Goal: Transaction & Acquisition: Purchase product/service

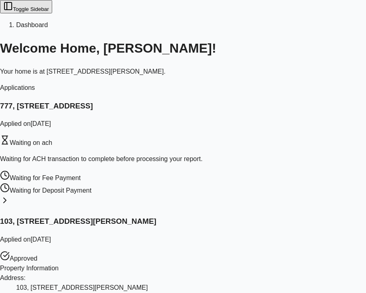
scroll to position [403, 0]
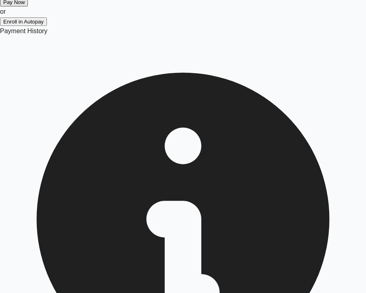
click at [28, 6] on button "Pay Now" at bounding box center [14, 2] width 28 height 8
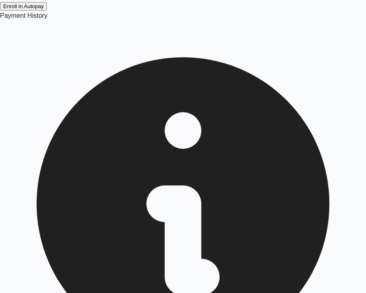
type input "**"
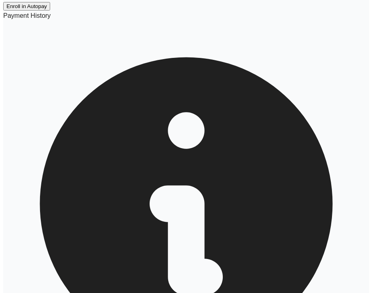
scroll to position [344, 0]
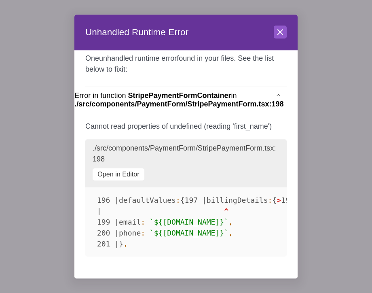
scroll to position [36, 0]
click at [222, 100] on span "./src/components/PaymentForm/StripePaymentForm.tsx : 198" at bounding box center [178, 104] width 209 height 8
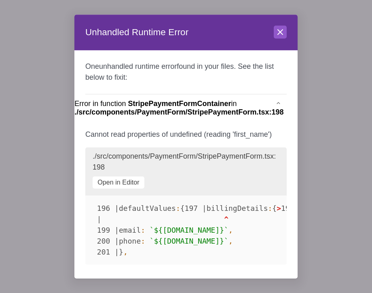
click at [222, 76] on div at bounding box center [186, 146] width 372 height 293
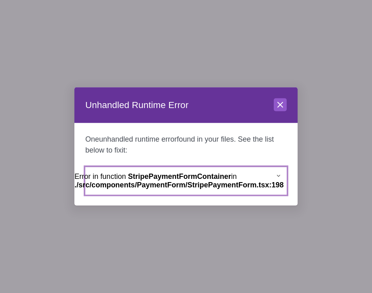
click at [278, 176] on icon "button" at bounding box center [278, 176] width 3 height 2
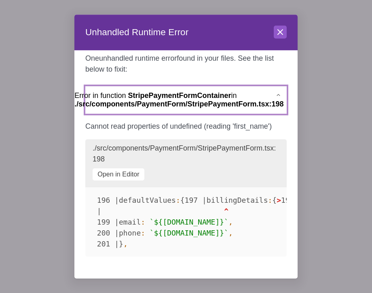
scroll to position [36, 0]
click at [281, 33] on icon at bounding box center [280, 32] width 5 height 5
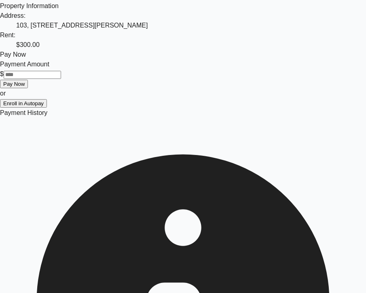
scroll to position [262, 0]
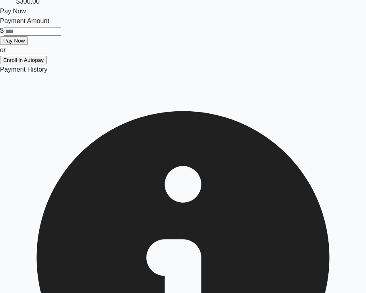
scroll to position [299, 0]
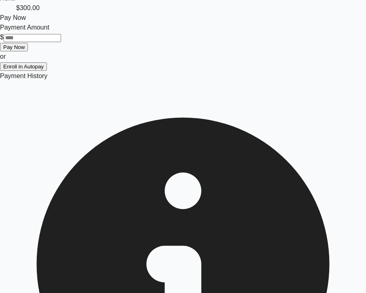
click at [61, 42] on input "Payment Amount" at bounding box center [32, 38] width 57 height 8
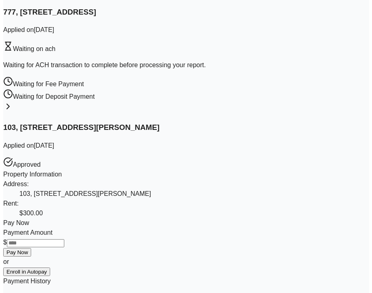
scroll to position [315, 0]
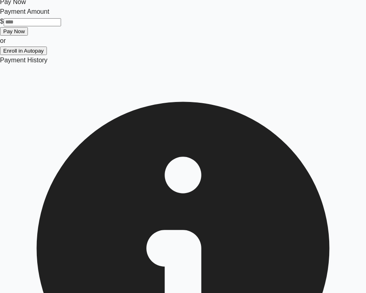
type input "*"
click at [28, 36] on button "Pay Now" at bounding box center [14, 31] width 28 height 8
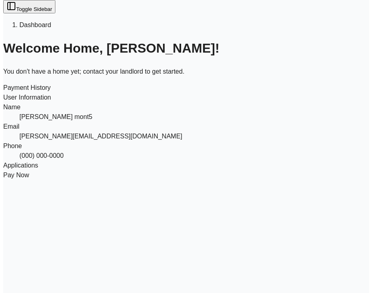
scroll to position [342, 0]
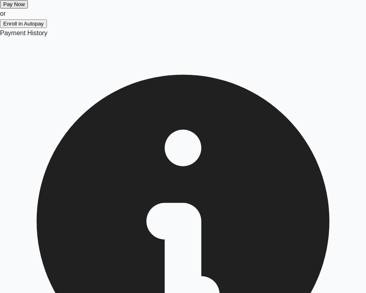
type input "*"
click at [28, 8] on button "Pay Now" at bounding box center [14, 4] width 28 height 8
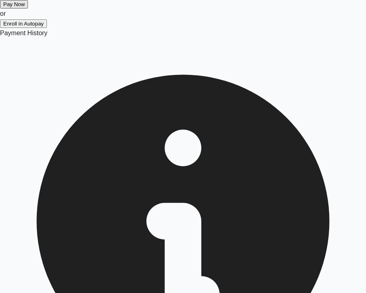
type input "*"
click at [28, 8] on button "Pay Now" at bounding box center [14, 4] width 28 height 8
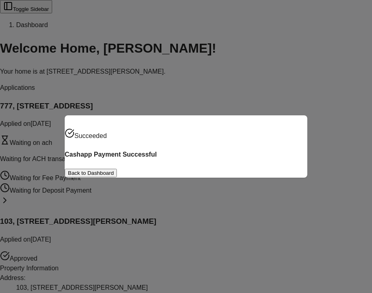
click at [117, 172] on button "Back to Dashboard" at bounding box center [91, 173] width 52 height 8
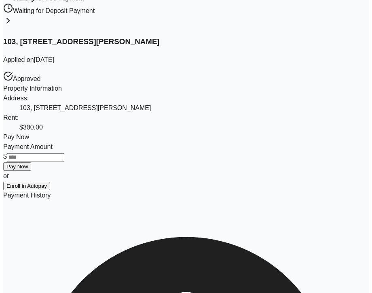
scroll to position [181, 0]
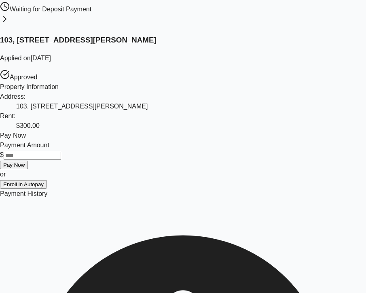
click at [61, 160] on input "Payment Amount" at bounding box center [32, 156] width 57 height 8
type input "*"
click at [28, 169] on button "Pay Now" at bounding box center [14, 165] width 28 height 8
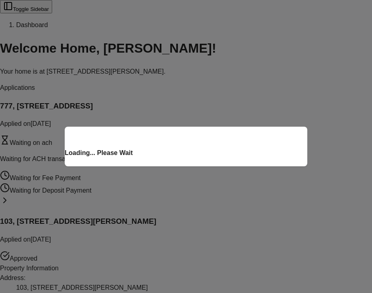
click at [256, 187] on div "Loading... Please Wait" at bounding box center [186, 146] width 372 height 293
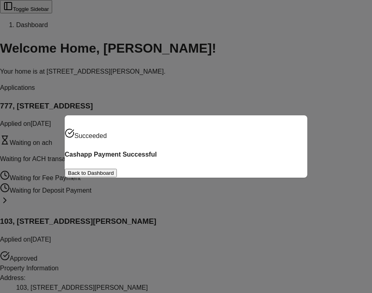
click at [117, 176] on button "Back to Dashboard" at bounding box center [91, 173] width 52 height 8
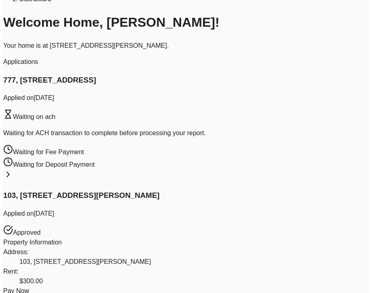
scroll to position [129, 0]
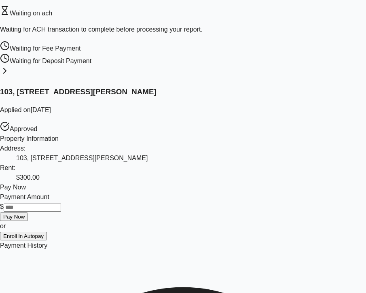
click at [61, 212] on input "Payment Amount" at bounding box center [32, 207] width 57 height 8
type input "*"
click at [28, 221] on button "Pay Now" at bounding box center [14, 216] width 28 height 8
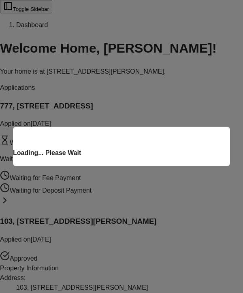
click at [164, 158] on h4 "Loading... Please Wait" at bounding box center [121, 153] width 217 height 10
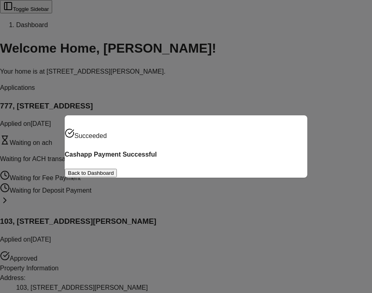
click at [117, 171] on button "Back to Dashboard" at bounding box center [91, 173] width 52 height 8
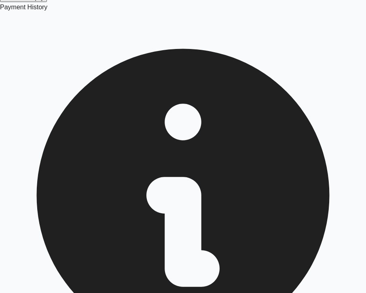
scroll to position [386, 0]
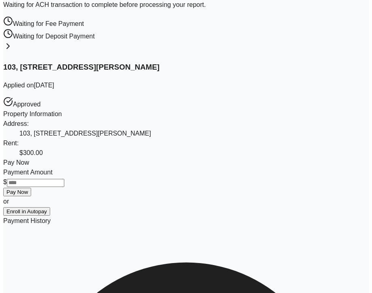
scroll to position [165, 0]
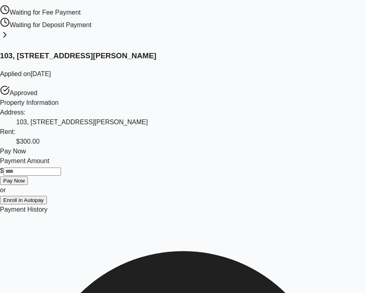
click at [61, 176] on input "Payment Amount" at bounding box center [32, 171] width 57 height 8
type input "****"
click at [28, 185] on button "Pay Now" at bounding box center [14, 180] width 28 height 8
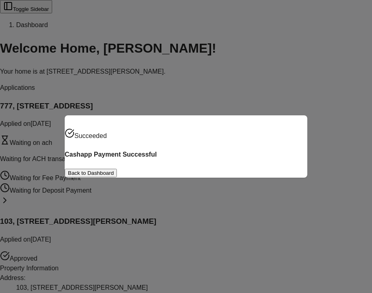
click at [117, 173] on button "Back to Dashboard" at bounding box center [91, 173] width 52 height 8
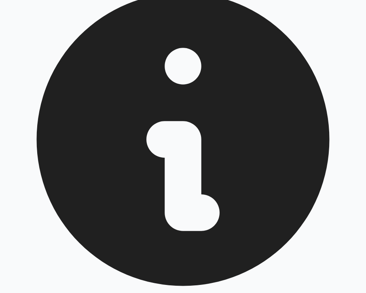
scroll to position [424, 0]
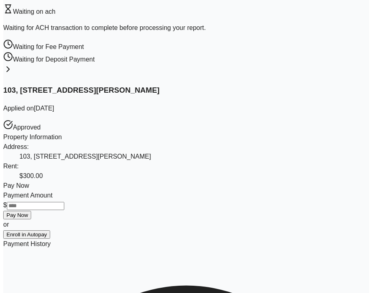
scroll to position [342, 0]
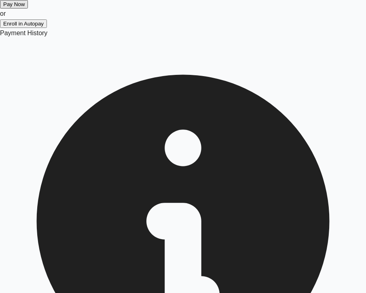
type input "****"
click at [28, 8] on button "Pay Now" at bounding box center [14, 4] width 28 height 8
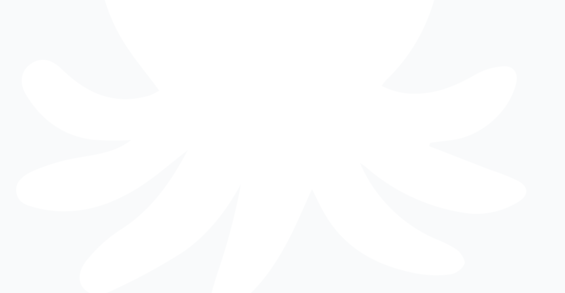
scroll to position [239, 0]
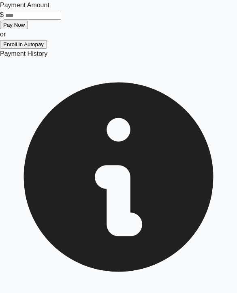
scroll to position [345, 0]
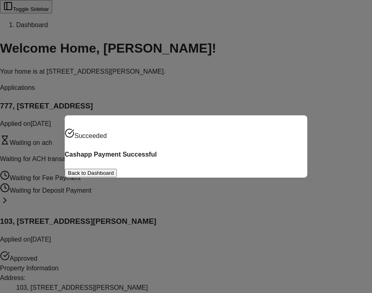
click at [117, 171] on button "Back to Dashboard" at bounding box center [91, 173] width 52 height 8
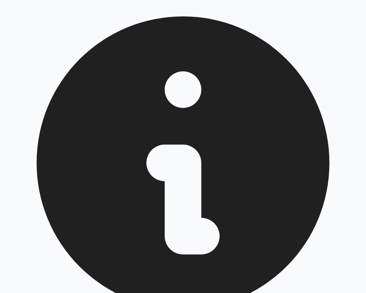
scroll to position [398, 0]
